Goal: Check status

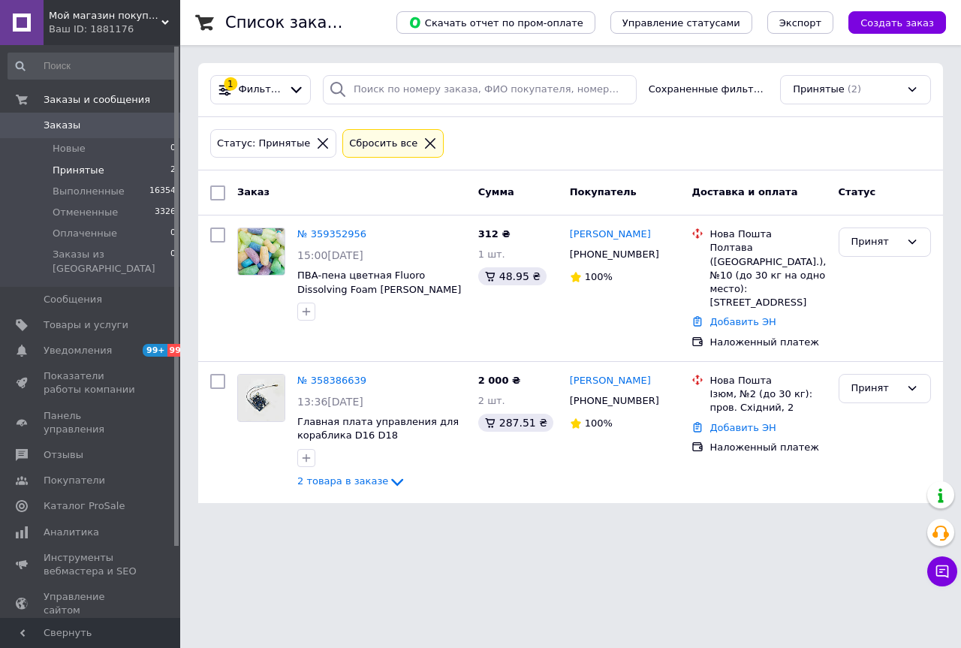
click at [170, 22] on div "Мой магазин покупок! Ваш ID: 1881176" at bounding box center [112, 22] width 137 height 45
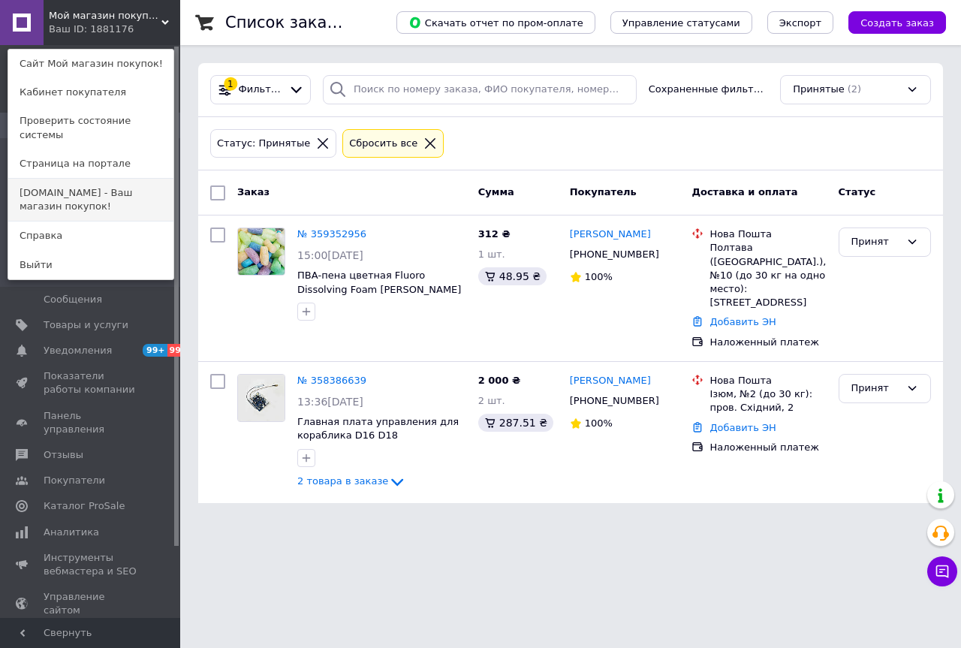
click at [116, 181] on link "[DOMAIN_NAME] - Ваш магазин покупок!" at bounding box center [90, 200] width 165 height 42
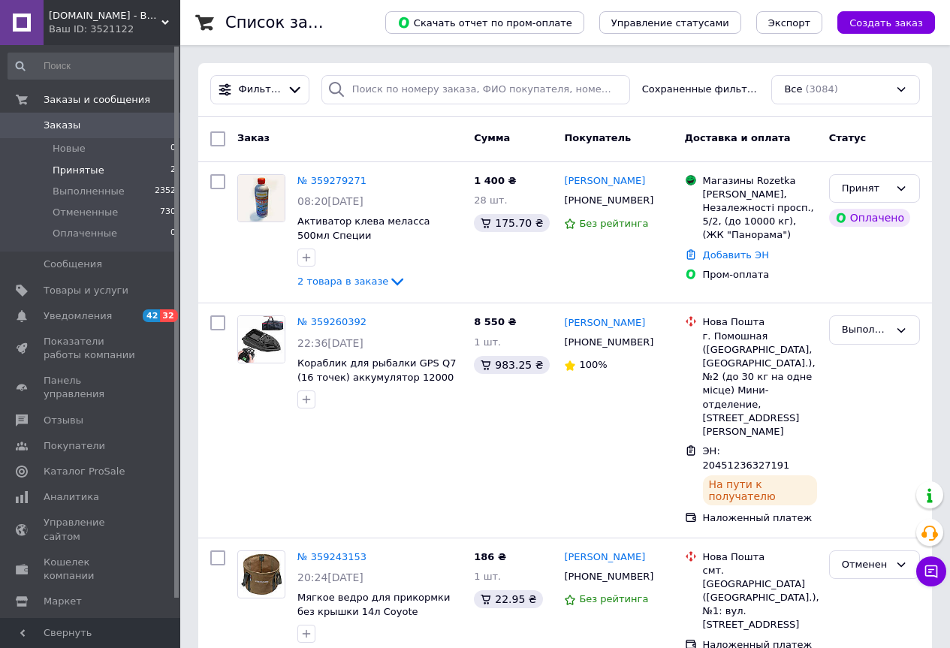
click at [122, 172] on li "Принятые 2" at bounding box center [92, 170] width 185 height 21
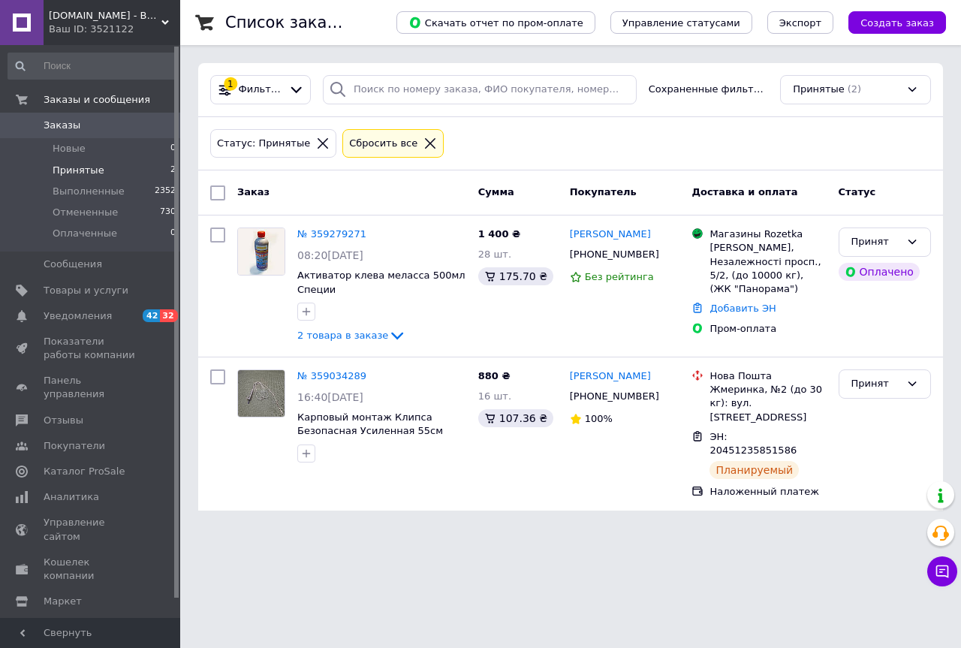
click at [167, 26] on icon at bounding box center [165, 23] width 8 height 8
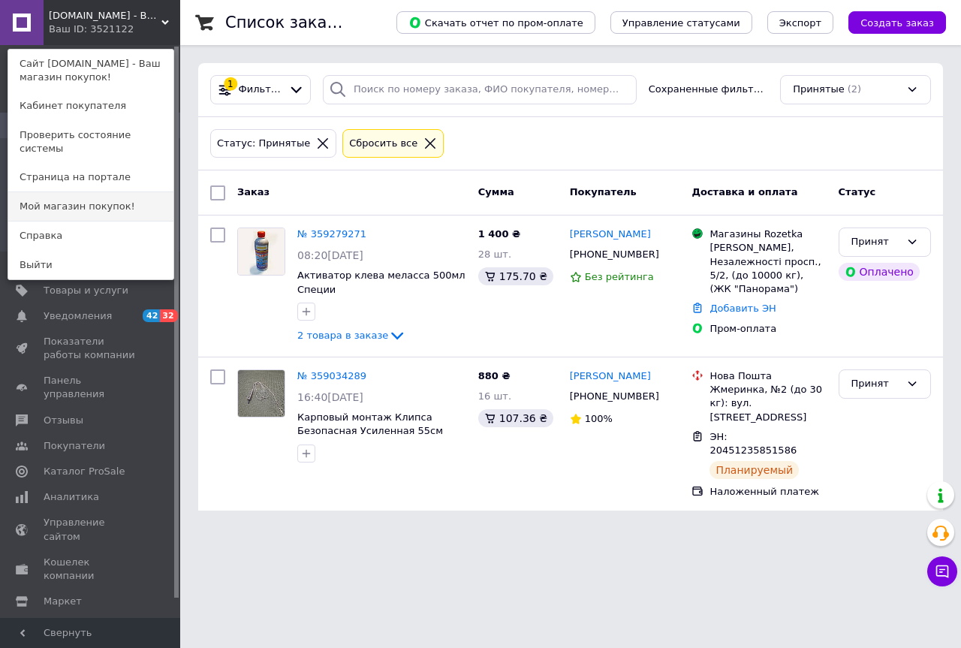
click at [89, 192] on link "Мой магазин покупок!" at bounding box center [90, 206] width 165 height 29
